Goal: Browse casually: Explore the website without a specific task or goal

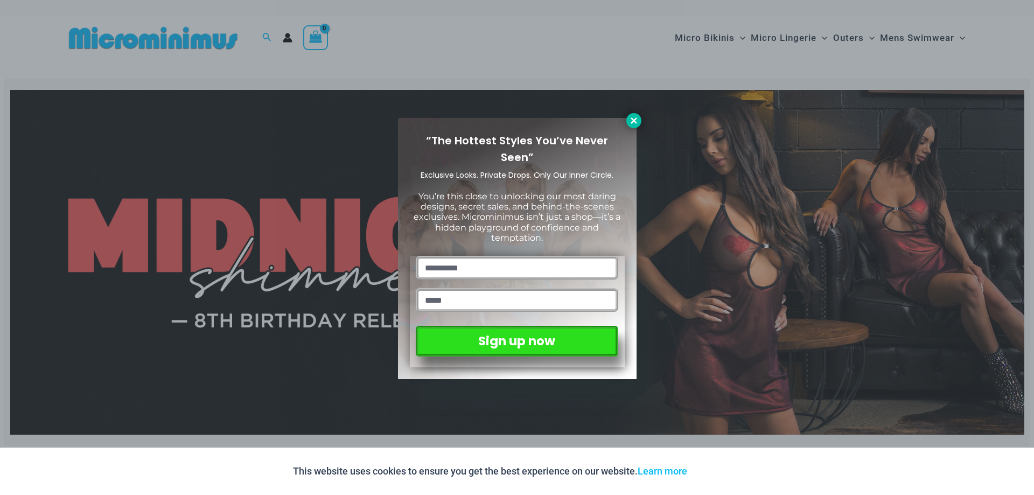
click at [633, 124] on icon at bounding box center [634, 121] width 10 height 10
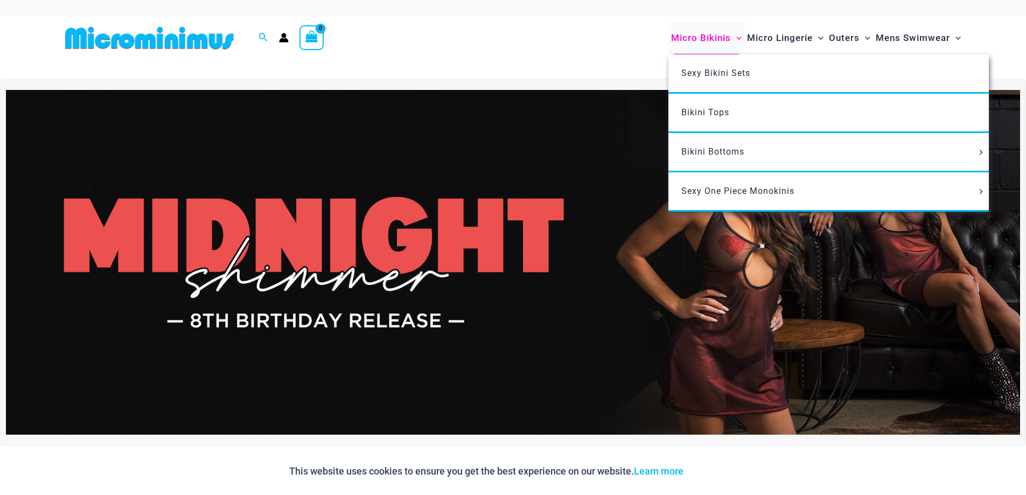
click at [694, 38] on span "Micro Bikinis" at bounding box center [701, 37] width 60 height 27
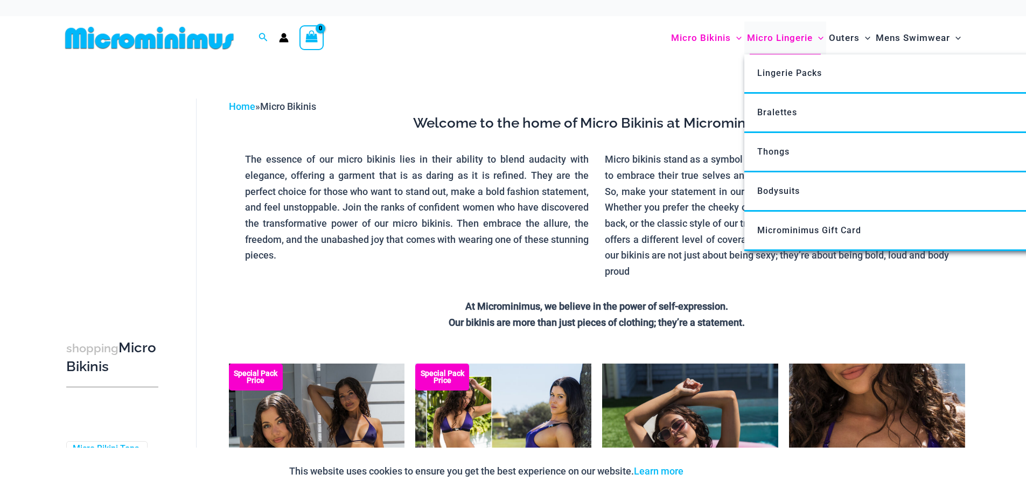
click at [793, 40] on span "Micro Lingerie" at bounding box center [780, 37] width 66 height 27
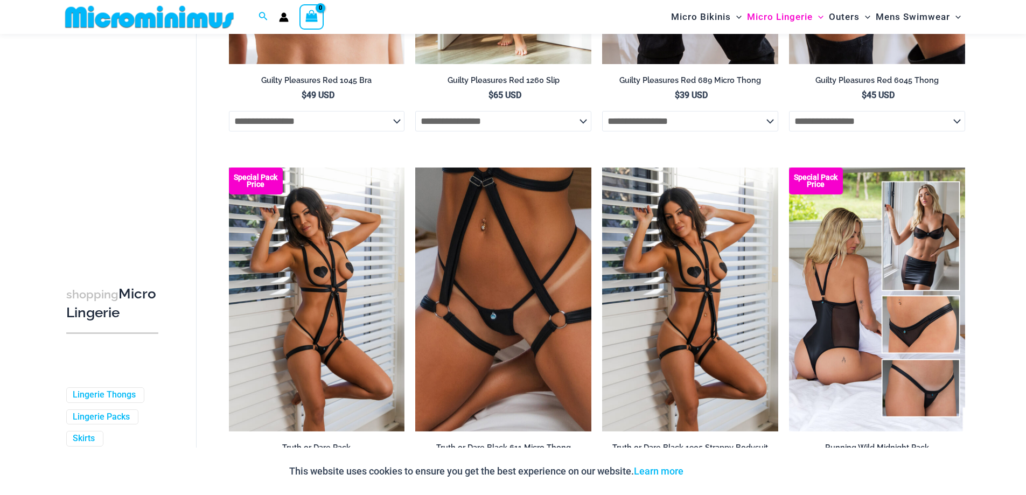
scroll to position [646, 0]
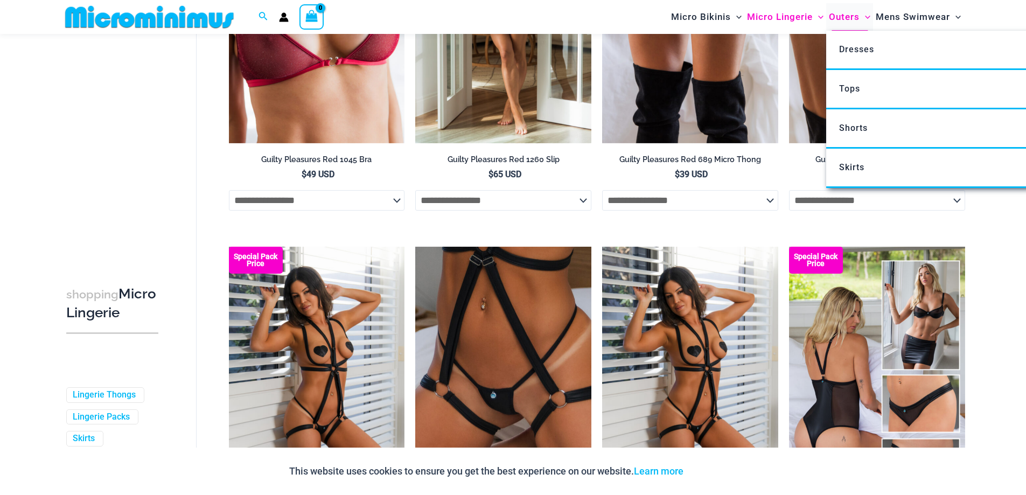
click at [837, 16] on span "Outers" at bounding box center [844, 16] width 31 height 27
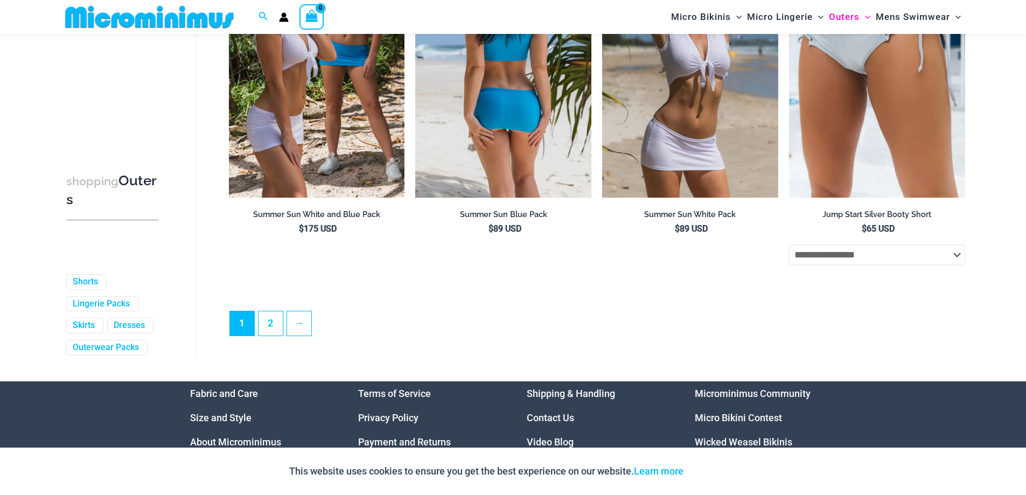
scroll to position [2905, 0]
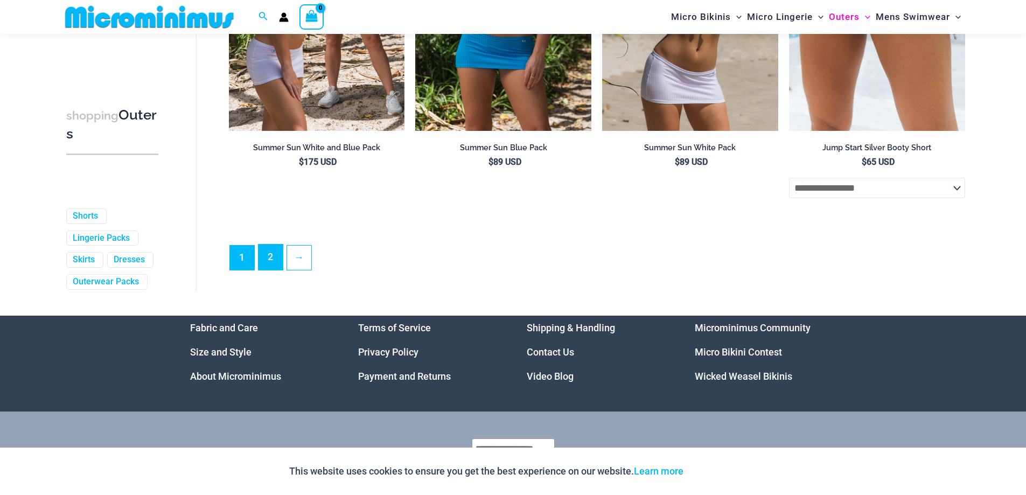
click at [270, 269] on link "2" at bounding box center [271, 257] width 24 height 25
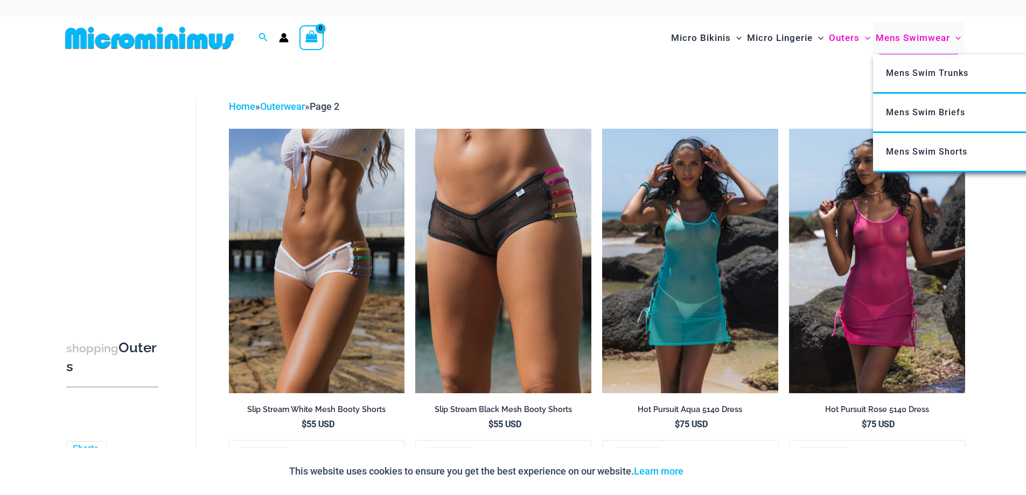
click at [899, 36] on span "Mens Swimwear" at bounding box center [913, 37] width 74 height 27
